Goal: Transaction & Acquisition: Purchase product/service

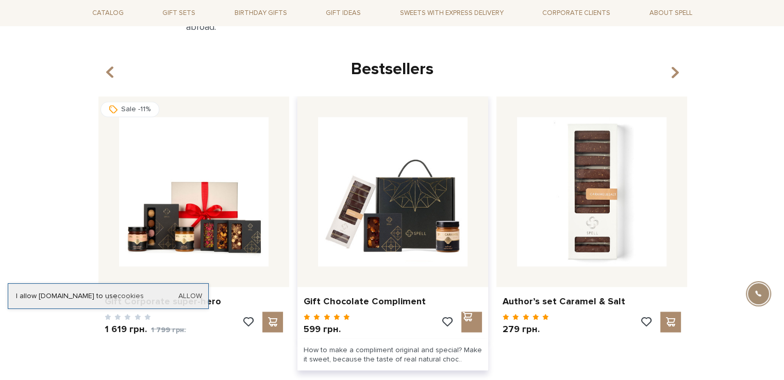
scroll to position [1766, 0]
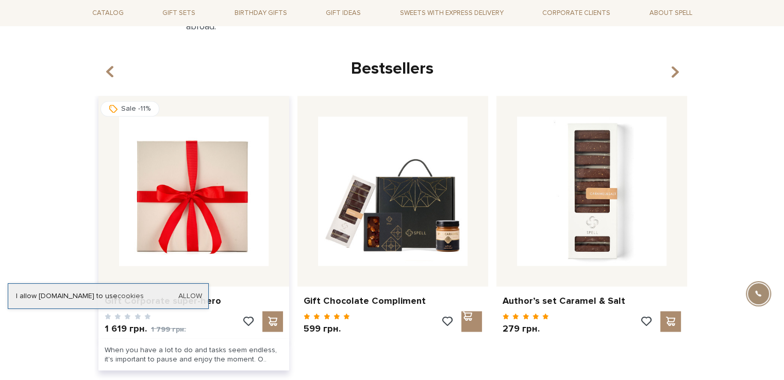
click at [207, 184] on img at bounding box center [194, 192] width 150 height 150
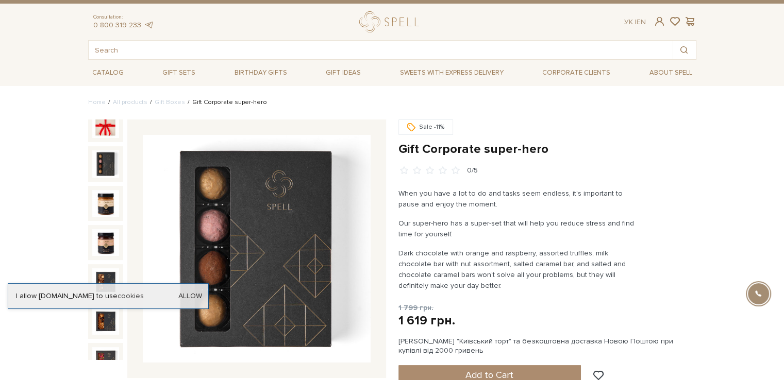
scroll to position [53, 0]
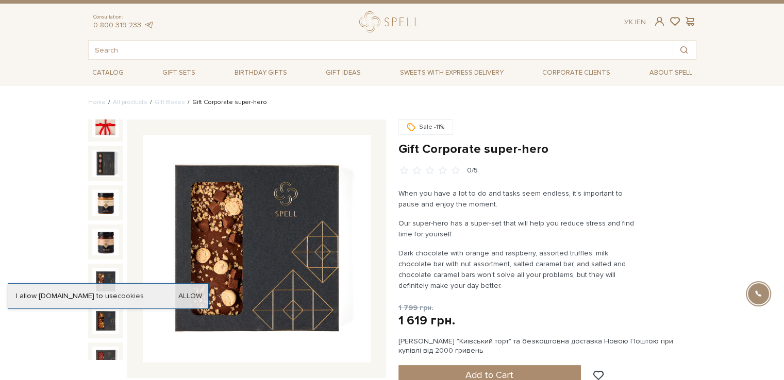
click at [98, 273] on img at bounding box center [105, 281] width 27 height 27
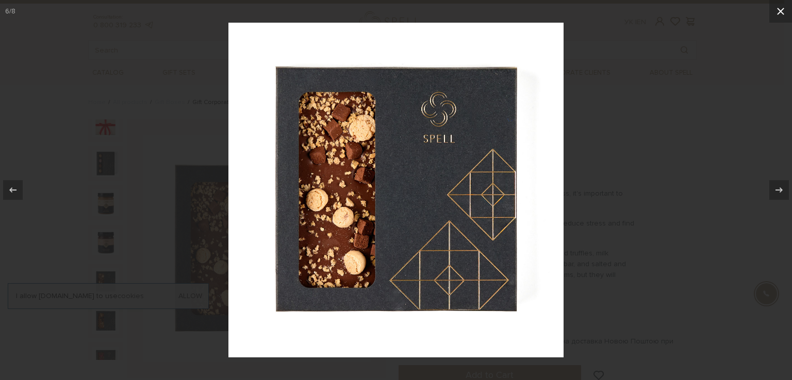
click at [784, 11] on button at bounding box center [780, 11] width 23 height 23
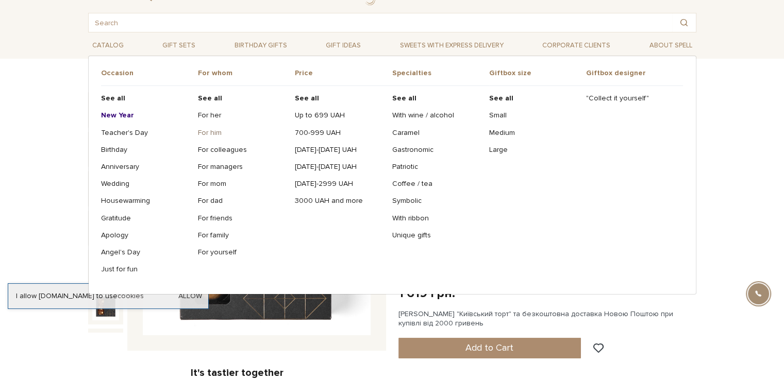
click at [213, 134] on link "For him" at bounding box center [242, 132] width 89 height 9
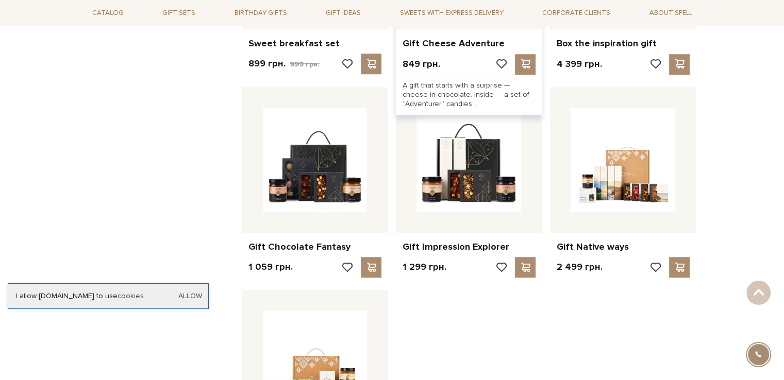
scroll to position [938, 0]
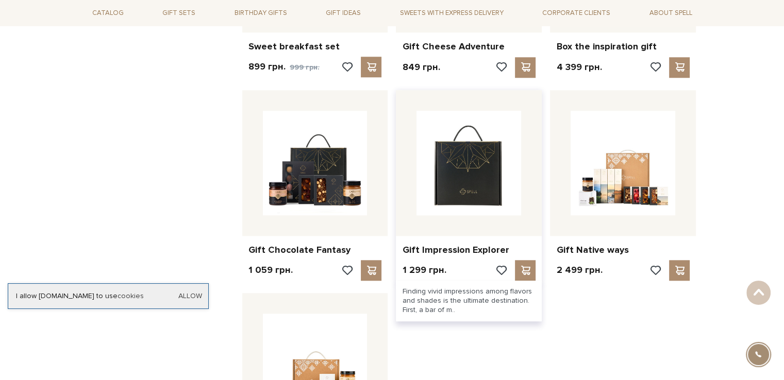
click at [447, 208] on img at bounding box center [469, 163] width 105 height 105
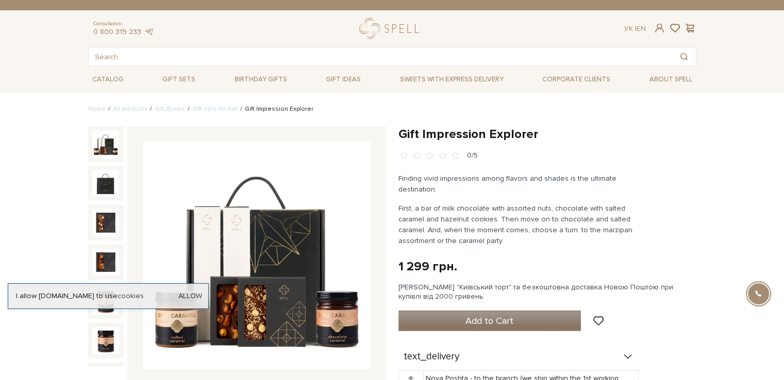
click at [518, 317] on button "Add to Cart" at bounding box center [489, 321] width 183 height 21
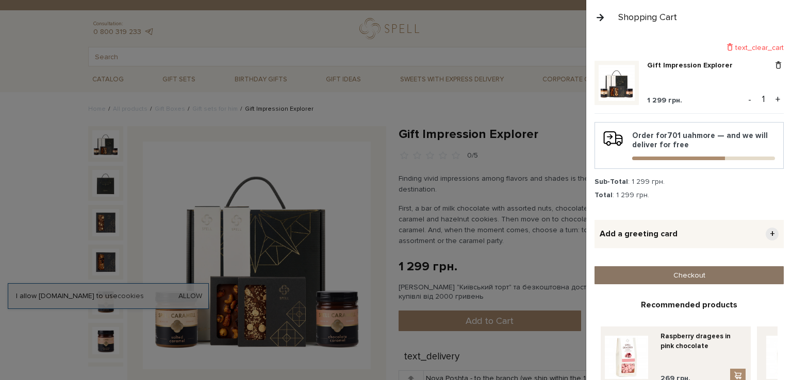
click at [668, 279] on link "Checkout" at bounding box center [688, 276] width 189 height 18
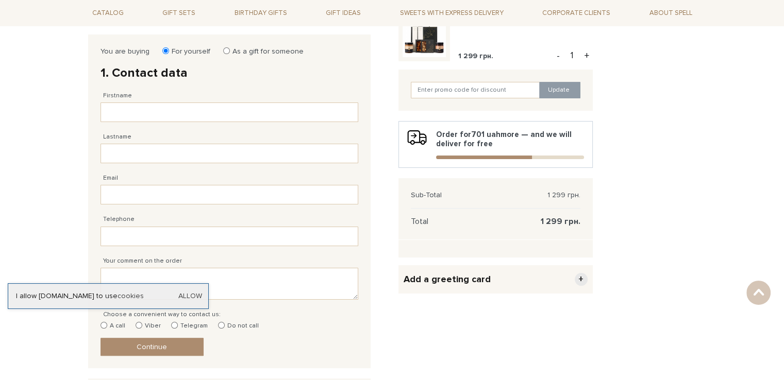
scroll to position [141, 0]
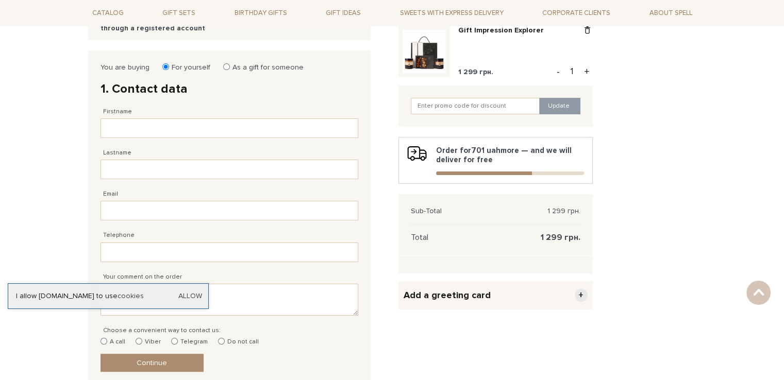
click at [224, 67] on input "As a gift for someone" at bounding box center [226, 66] width 7 height 7
radio input "true"
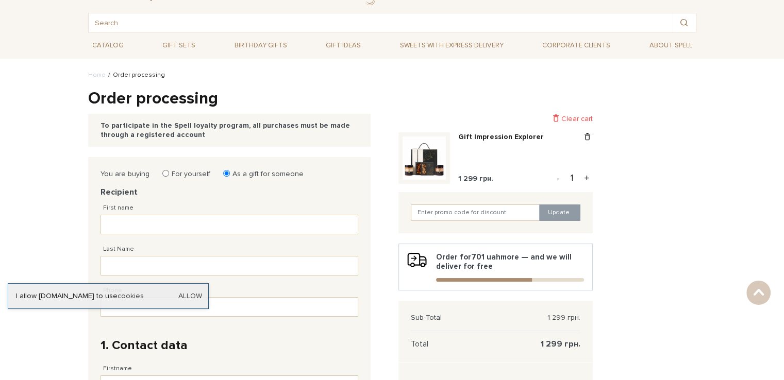
scroll to position [7, 0]
